Goal: Entertainment & Leisure: Consume media (video, audio)

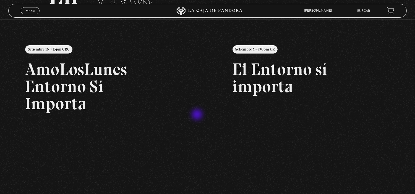
scroll to position [61, 0]
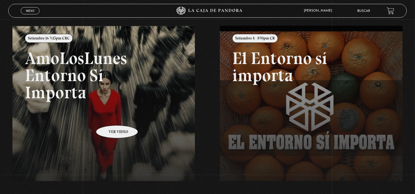
click at [110, 117] on link at bounding box center [219, 123] width 415 height 194
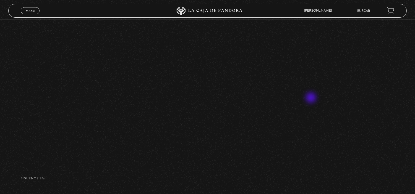
scroll to position [233, 0]
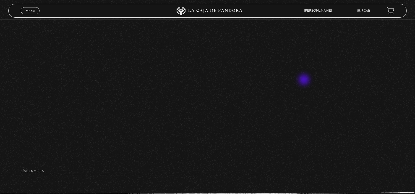
scroll to position [236, 0]
